Goal: Ask a question: Seek information or help from site administrators or community

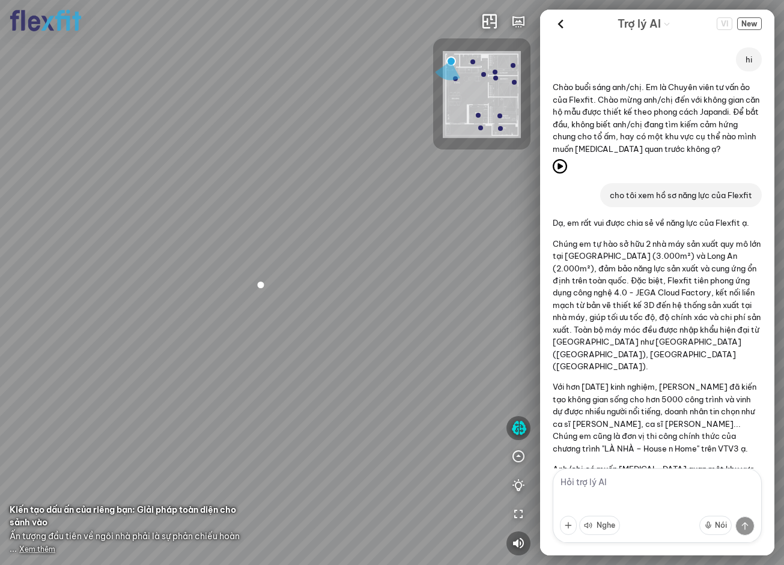
scroll to position [74, 0]
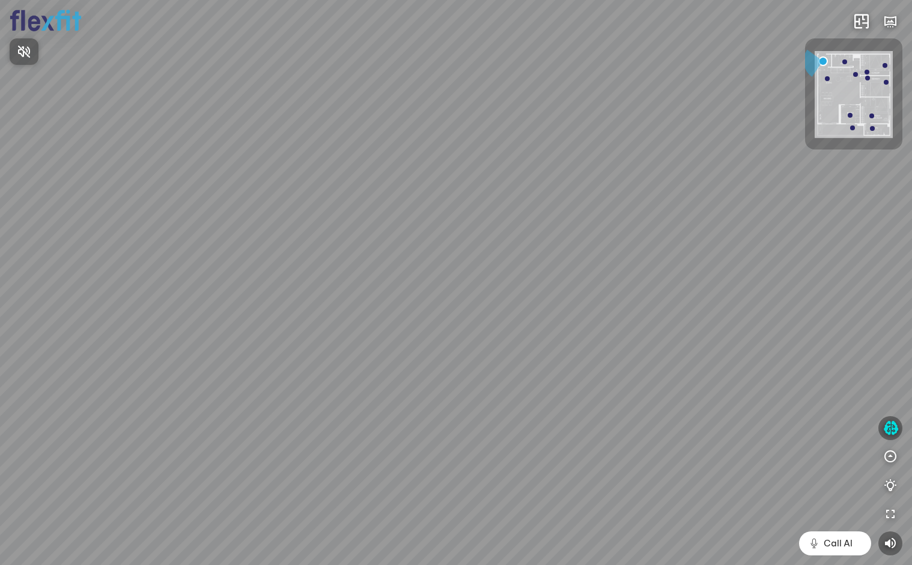
click at [783, 425] on div at bounding box center [456, 282] width 912 height 565
click at [783, 428] on icon "button" at bounding box center [890, 428] width 15 height 14
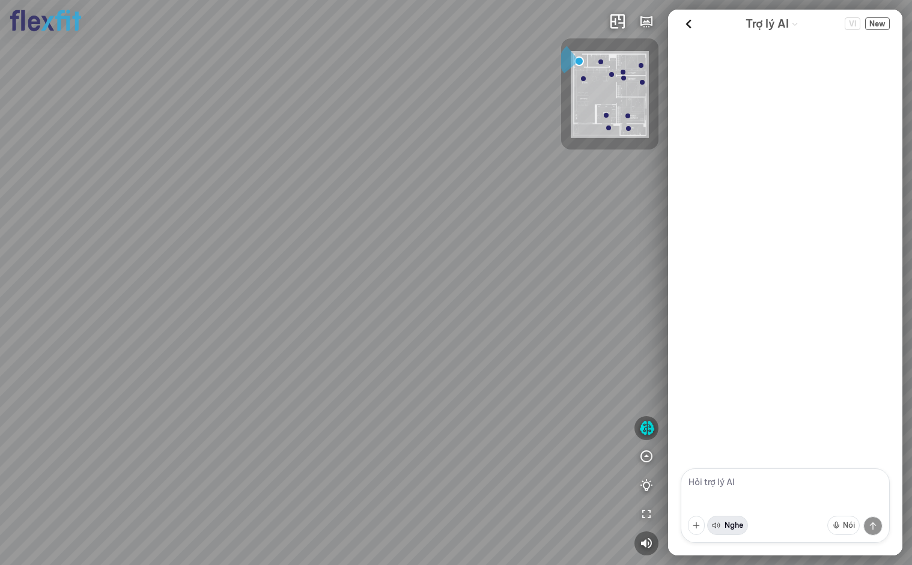
scroll to position [74, 0]
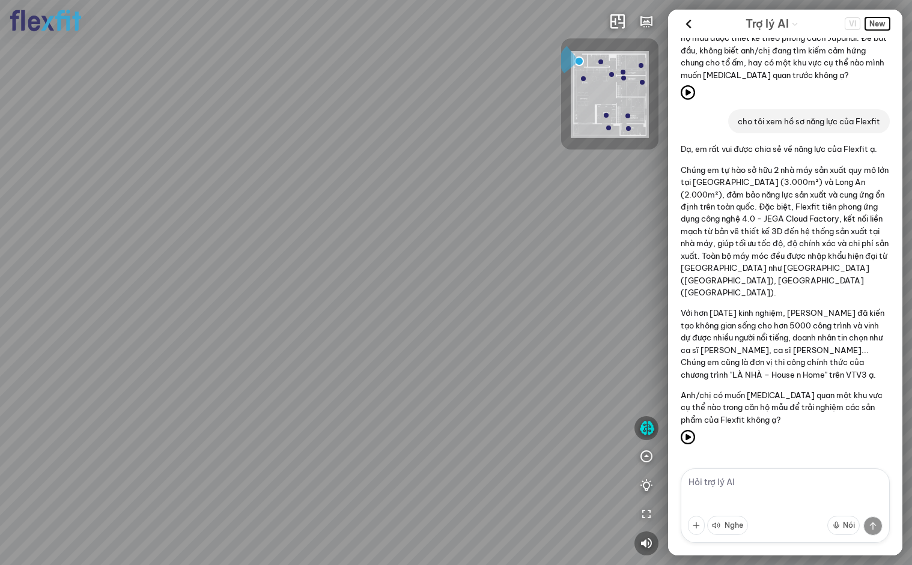
click at [783, 22] on span "New" at bounding box center [877, 23] width 25 height 13
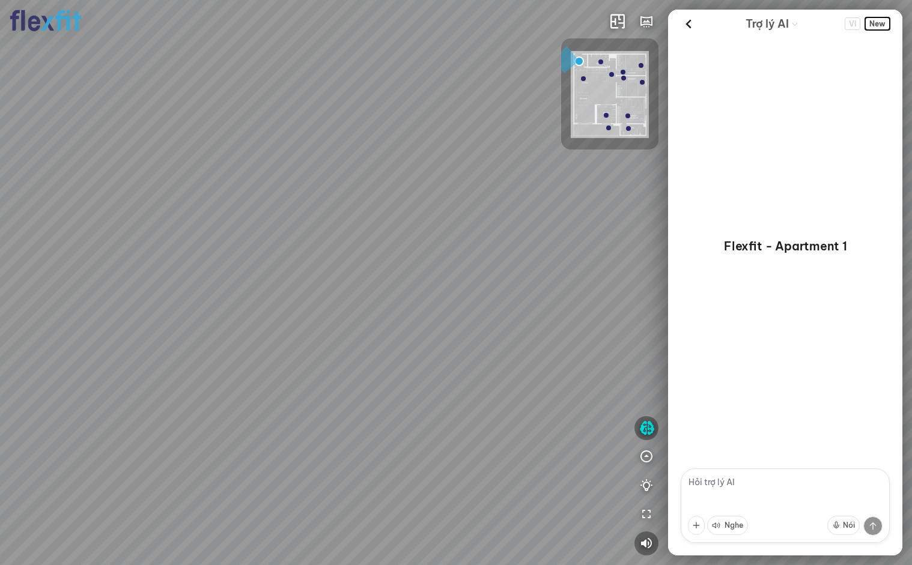
scroll to position [0, 0]
click at [745, 482] on textarea at bounding box center [785, 506] width 209 height 74
type textarea "bảo hành thế nào?"
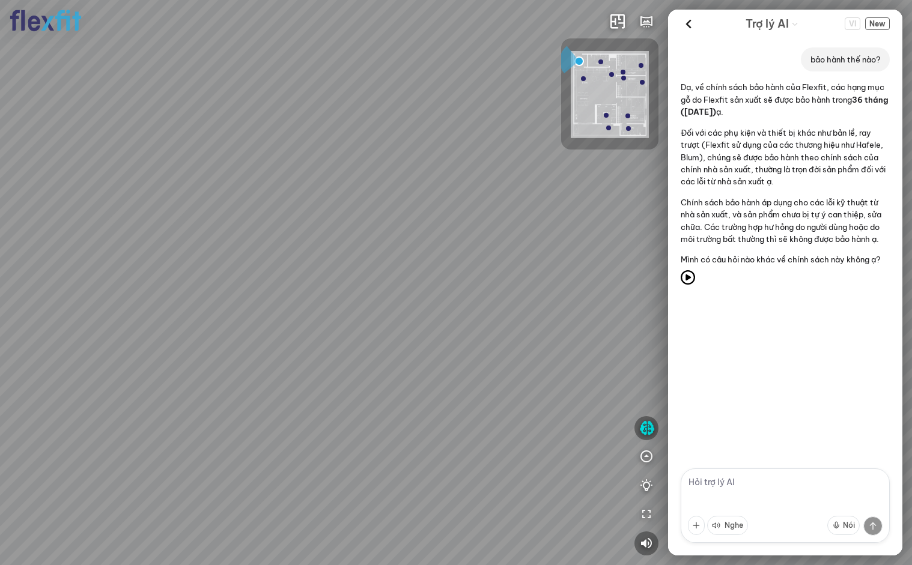
click at [737, 496] on textarea at bounding box center [785, 506] width 209 height 74
type textarea "d"
type textarea "đồ nhà tôi hỏng rồi bảo hành thế nào?"
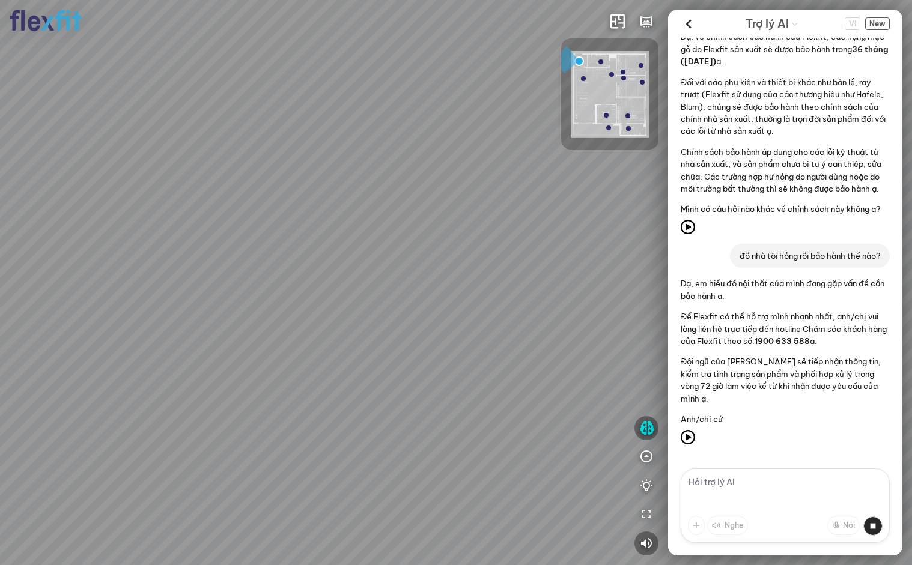
scroll to position [74, 0]
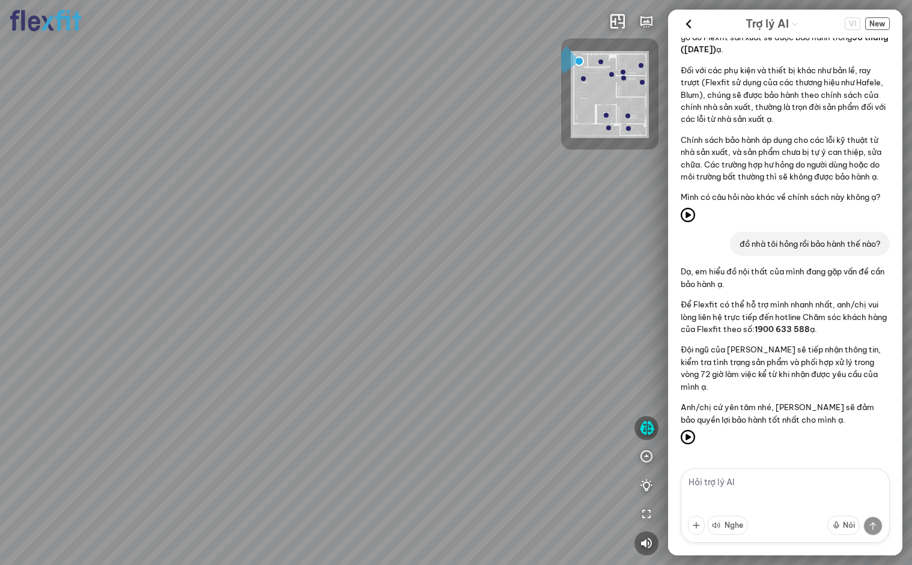
click at [740, 489] on textarea at bounding box center [785, 506] width 209 height 74
type textarea "D"
type textarea "Đùn đẩy trách nhiệm à?"
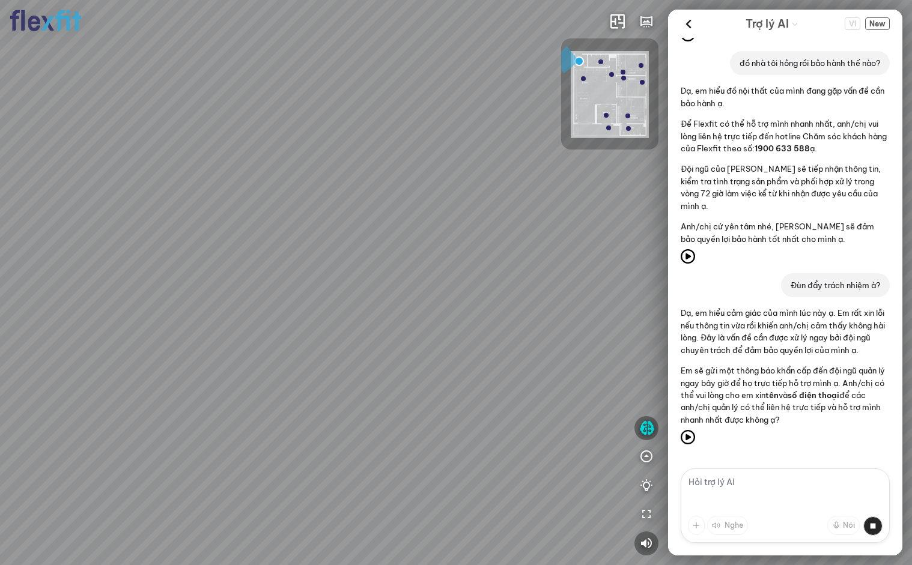
scroll to position [268, 0]
click at [748, 502] on textarea at bounding box center [785, 506] width 209 height 74
type textarea "Lạc 0123456786"
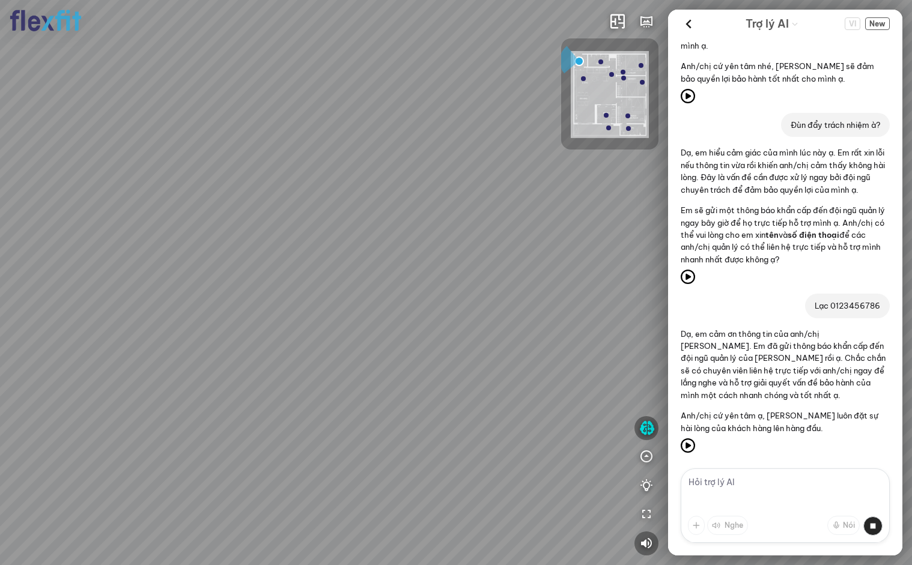
scroll to position [437, 0]
